Goal: Entertainment & Leisure: Consume media (video, audio)

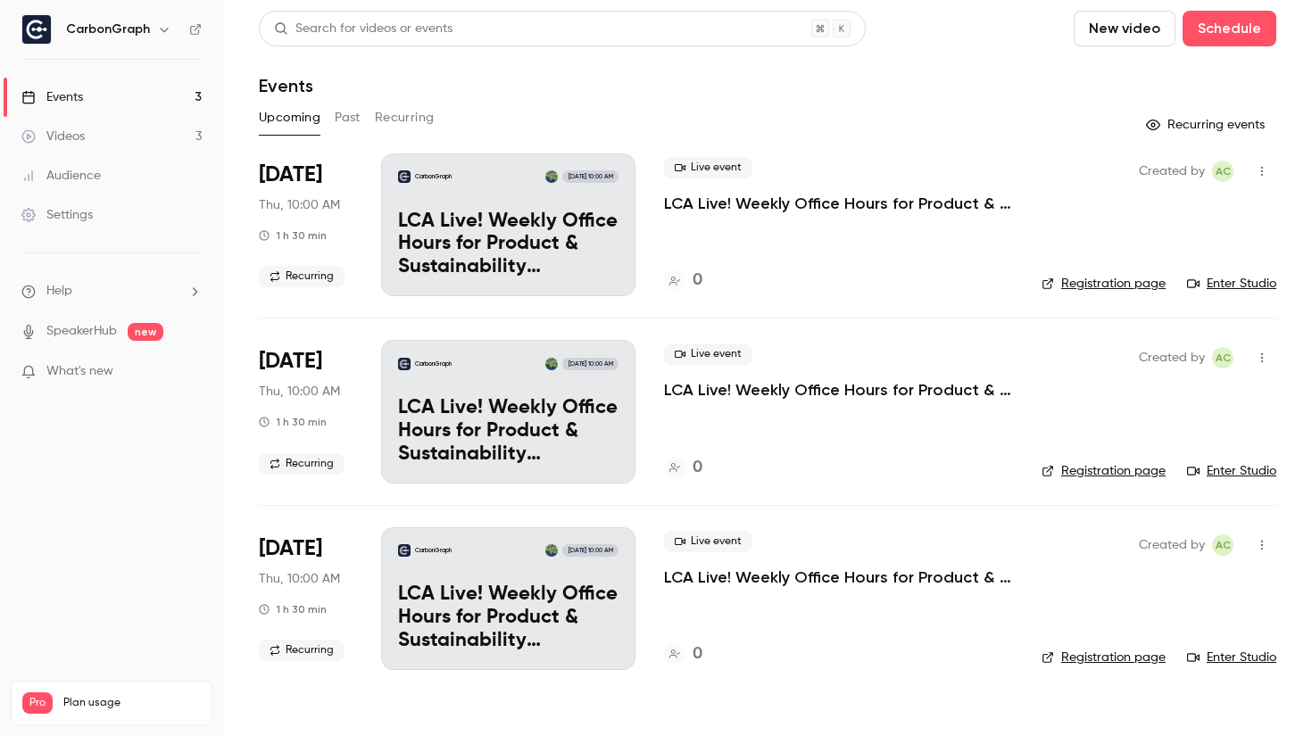
click at [326, 108] on div "Upcoming Past Recurring" at bounding box center [767, 118] width 1017 height 29
click at [342, 118] on button "Past" at bounding box center [348, 118] width 26 height 29
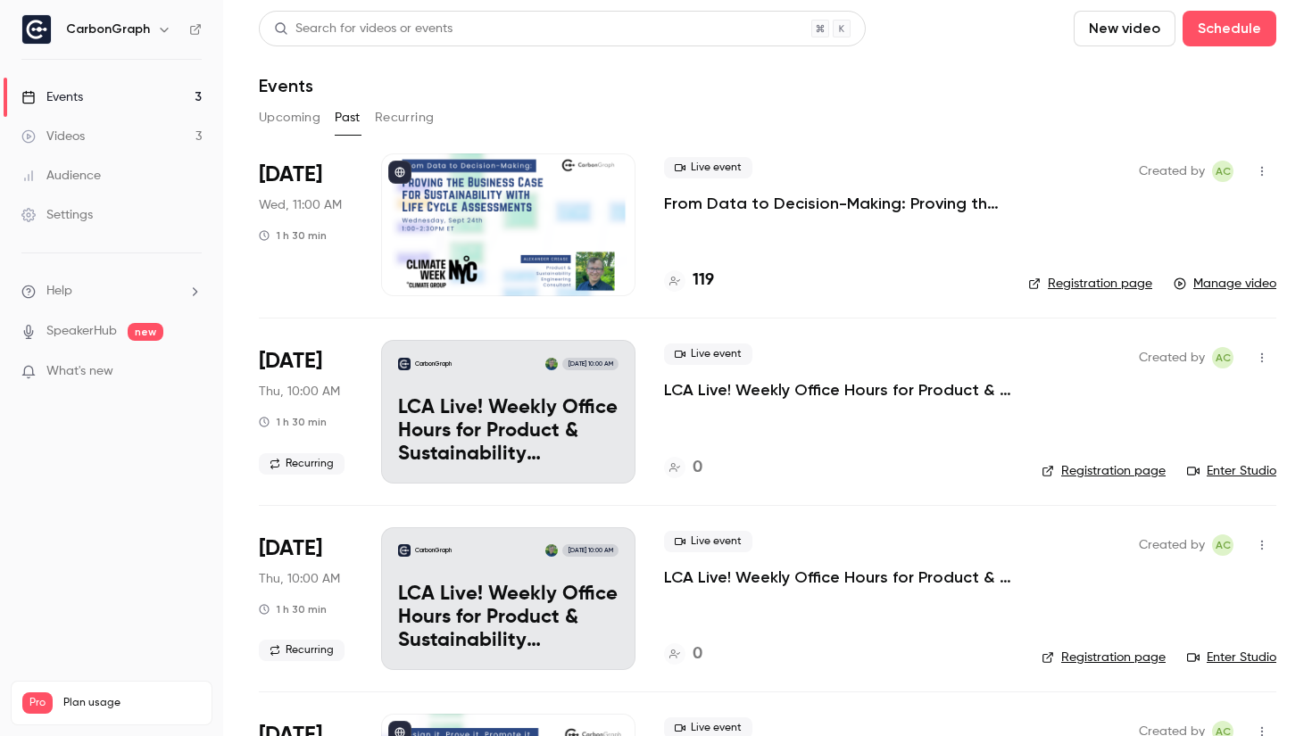
click at [803, 191] on div "Live event From Data to Decision-Making: Proving the Business Case for Sustaina…" at bounding box center [832, 185] width 336 height 57
click at [810, 201] on p "From Data to Decision-Making: Proving the Business Case for Sustainability with…" at bounding box center [832, 203] width 336 height 21
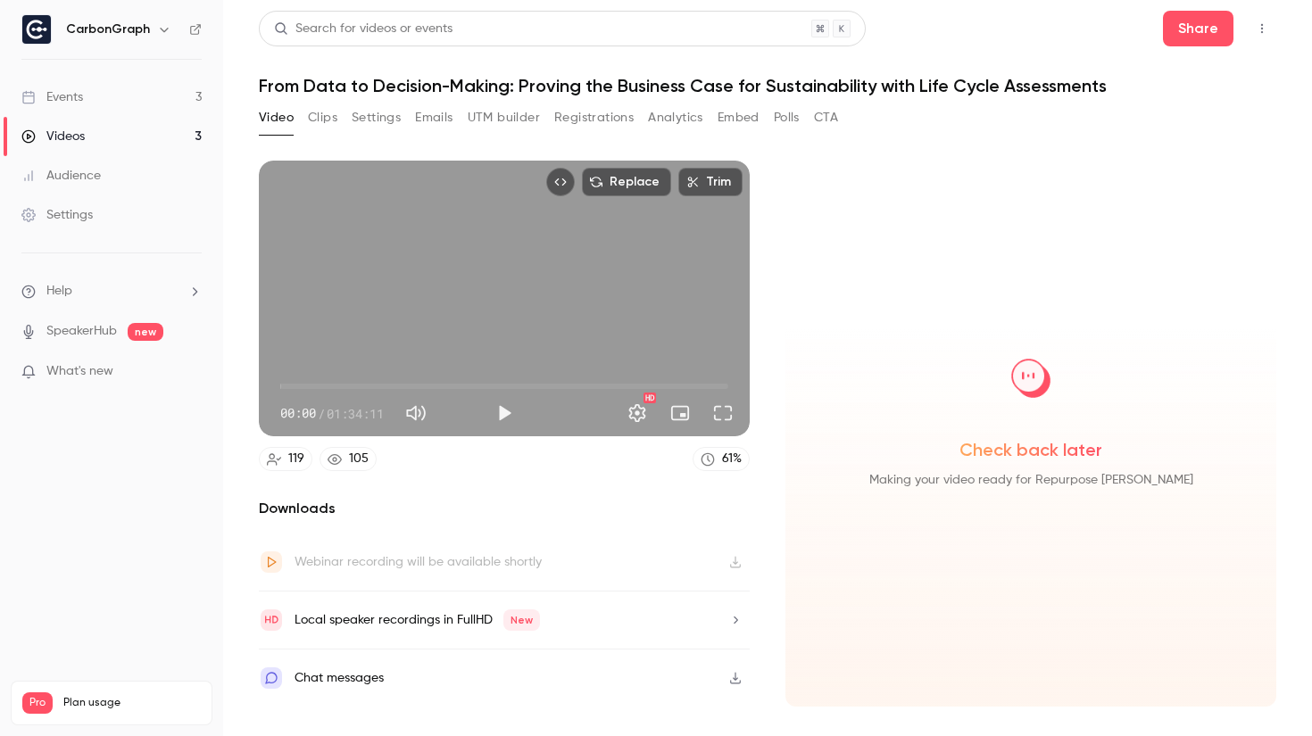
click at [667, 126] on button "Analytics" at bounding box center [675, 118] width 55 height 29
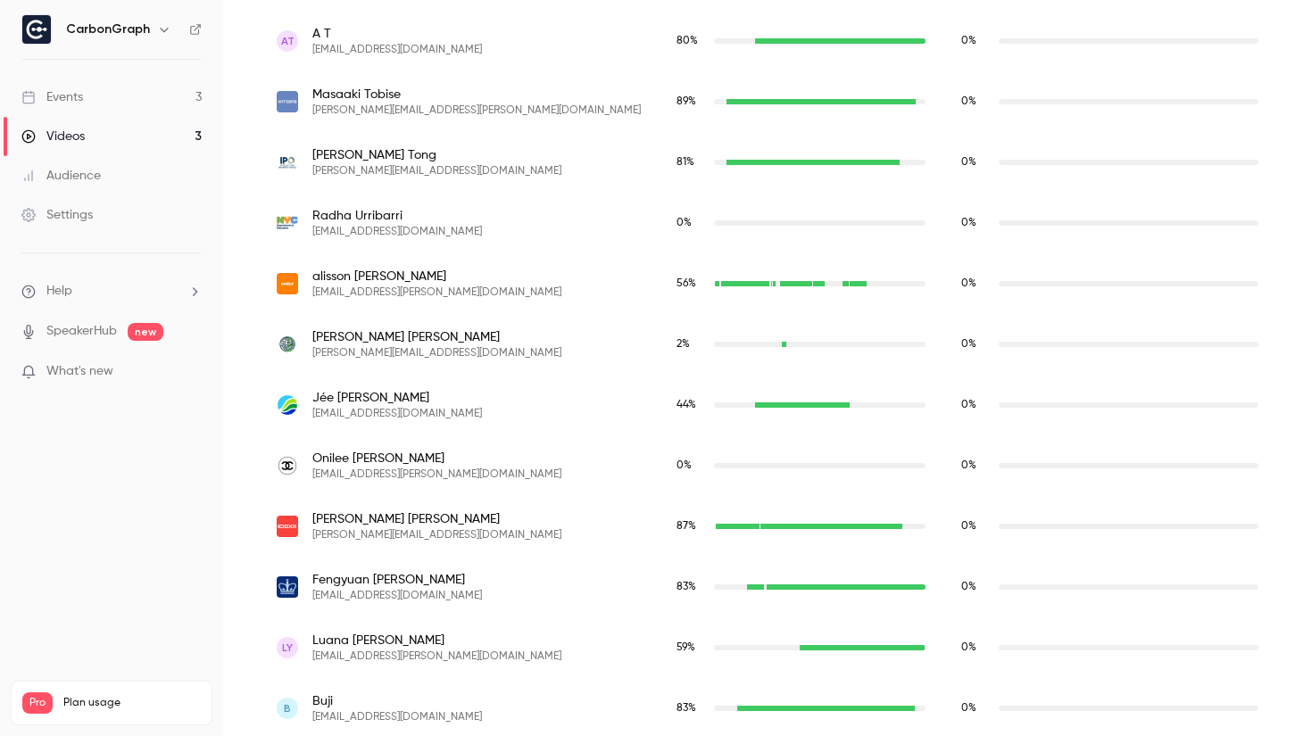
scroll to position [7235, 0]
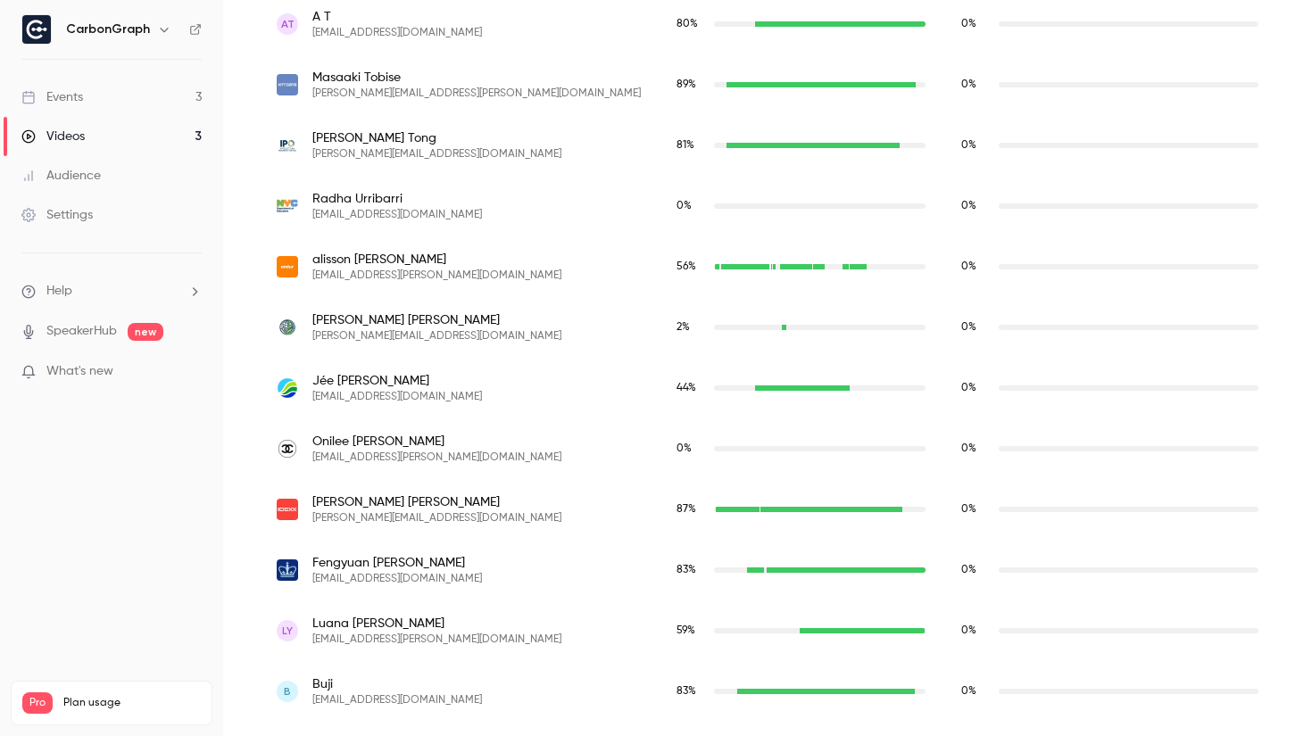
click at [728, 634] on div "59 %" at bounding box center [800, 631] width 249 height 16
click at [800, 630] on div "luana.yeung@turntown.com" at bounding box center [827, 630] width 55 height 5
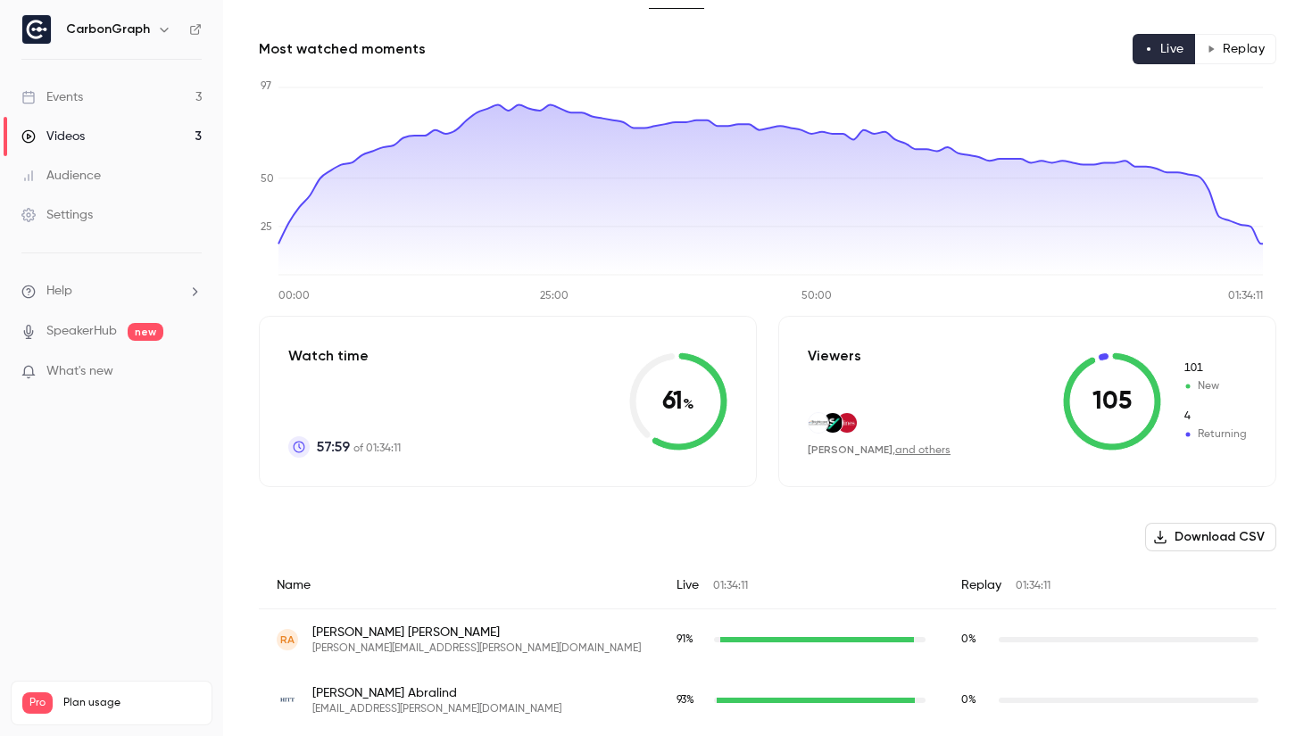
scroll to position [0, 0]
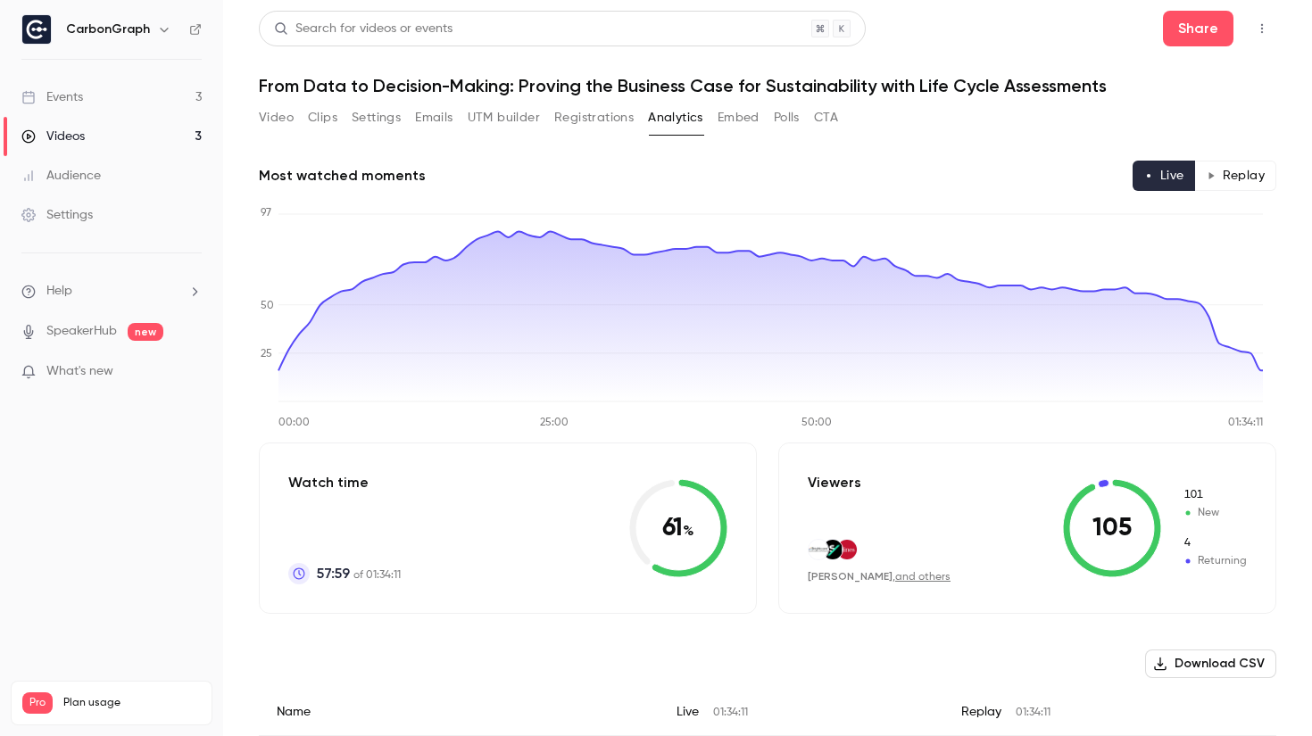
click at [283, 118] on button "Video" at bounding box center [276, 118] width 35 height 29
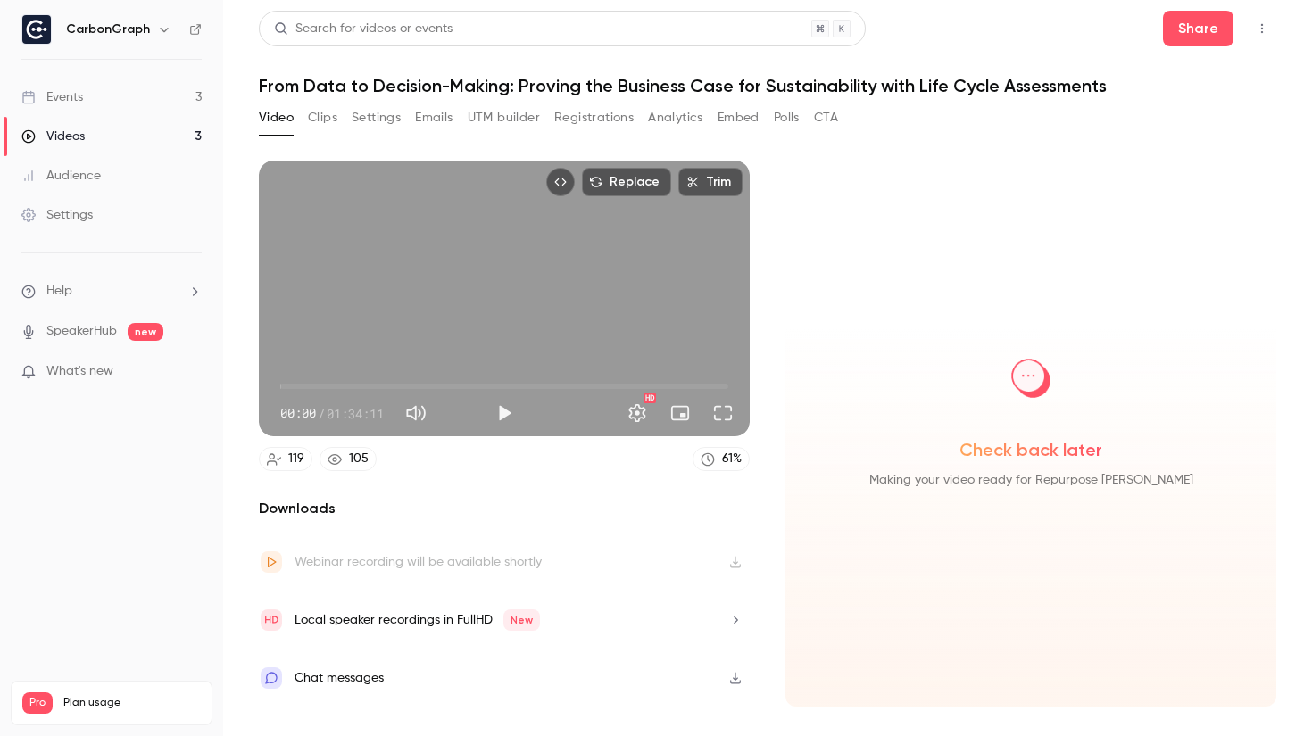
click at [485, 413] on div "00:00 / 01:34:11" at bounding box center [383, 413] width 206 height 29
click at [409, 413] on button "Mute" at bounding box center [416, 413] width 36 height 36
type input "*"
click at [515, 413] on button "Play" at bounding box center [504, 413] width 36 height 36
click at [427, 389] on span "30:46" at bounding box center [504, 386] width 448 height 29
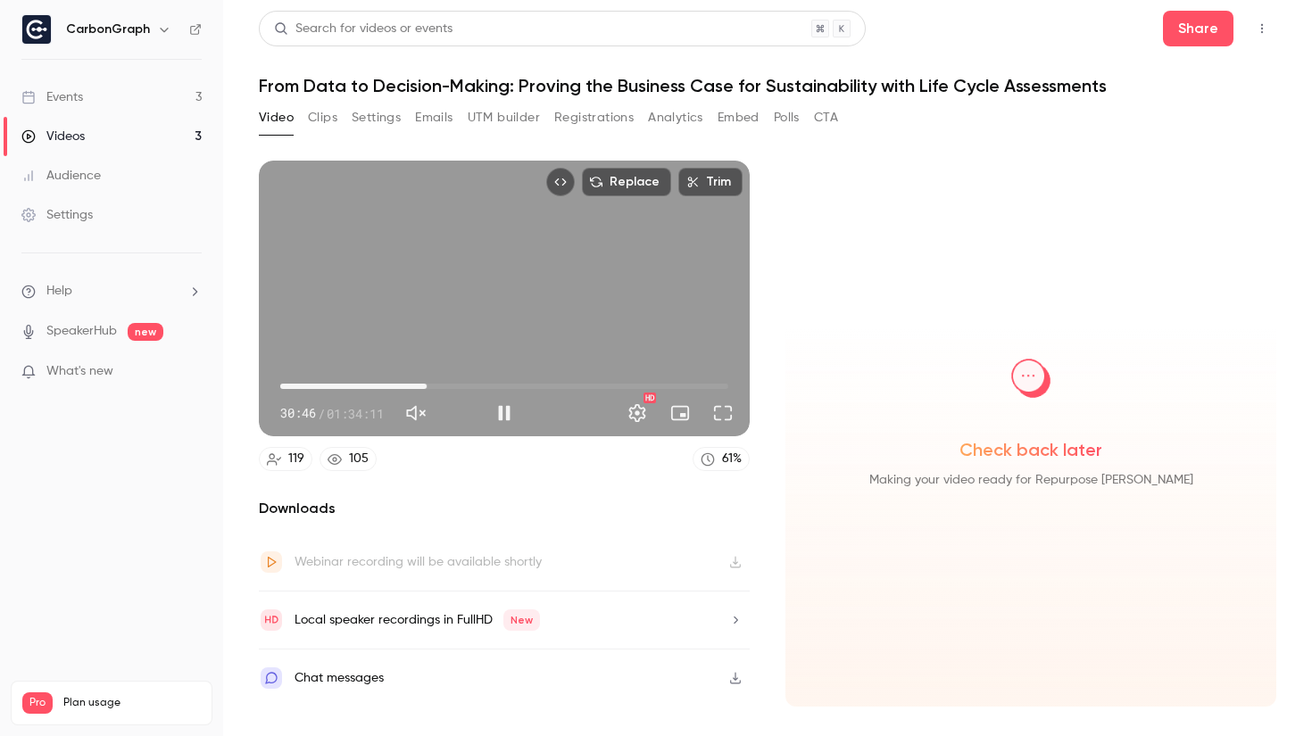
click at [441, 386] on span "30:46" at bounding box center [504, 386] width 448 height 29
click at [466, 386] on span "33:46" at bounding box center [504, 386] width 448 height 29
click at [474, 386] on span "40:42" at bounding box center [473, 386] width 5 height 5
click at [483, 386] on span "42:12" at bounding box center [480, 386] width 5 height 5
click at [496, 386] on span "42:35" at bounding box center [504, 386] width 448 height 29
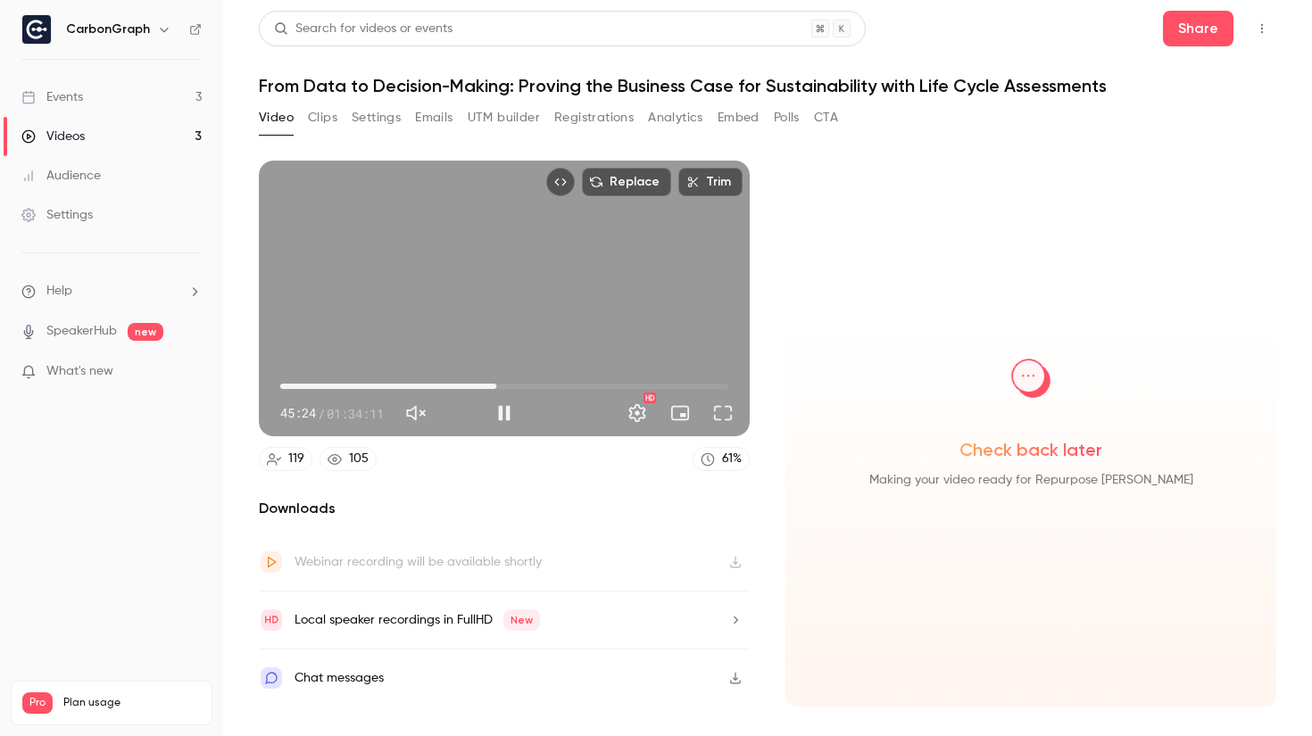
click at [505, 386] on span "45:24" at bounding box center [504, 386] width 448 height 29
click at [498, 412] on button "Pause" at bounding box center [504, 413] width 36 height 36
type input "******"
